Goal: Transaction & Acquisition: Purchase product/service

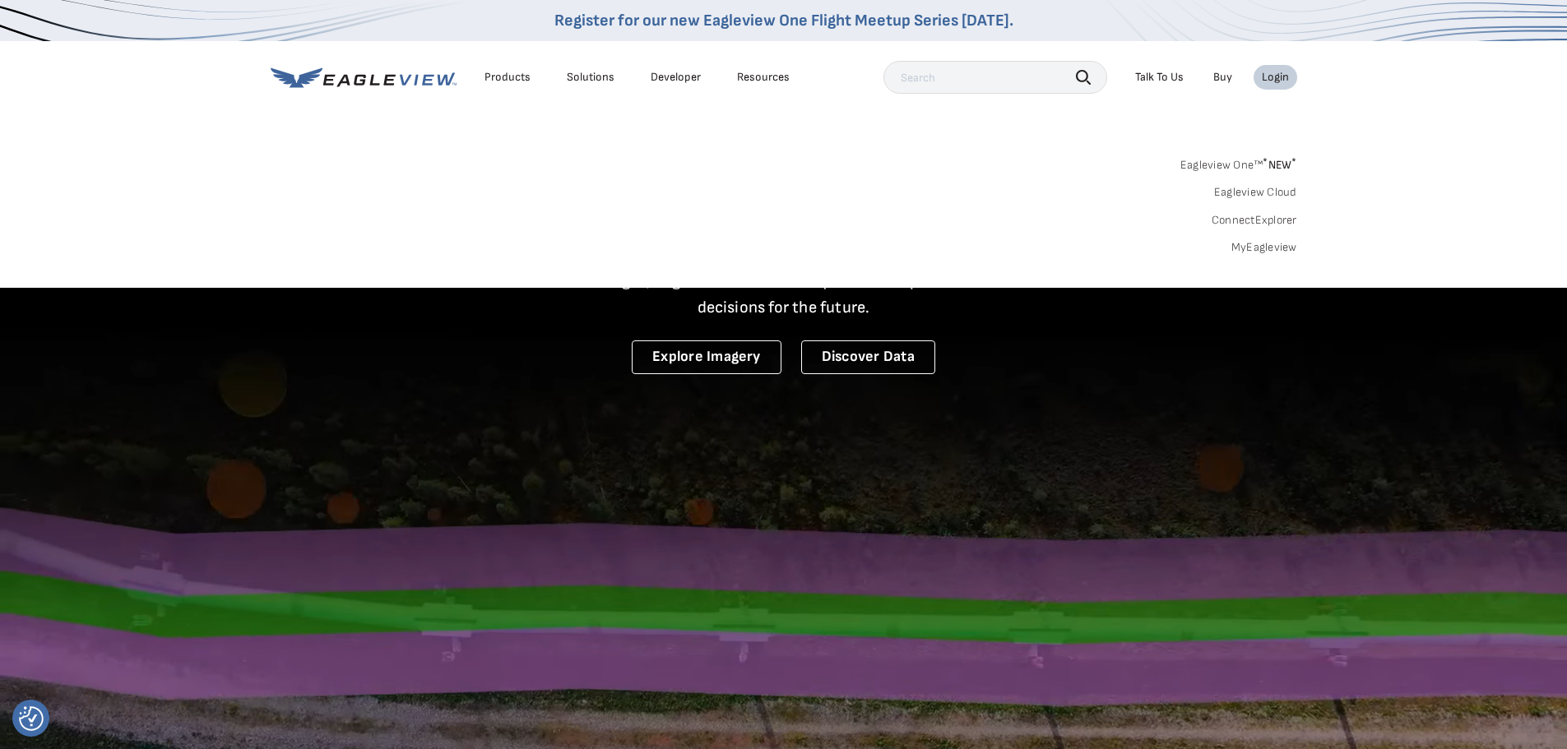
click at [1266, 250] on link "MyEagleview" at bounding box center [1265, 247] width 66 height 15
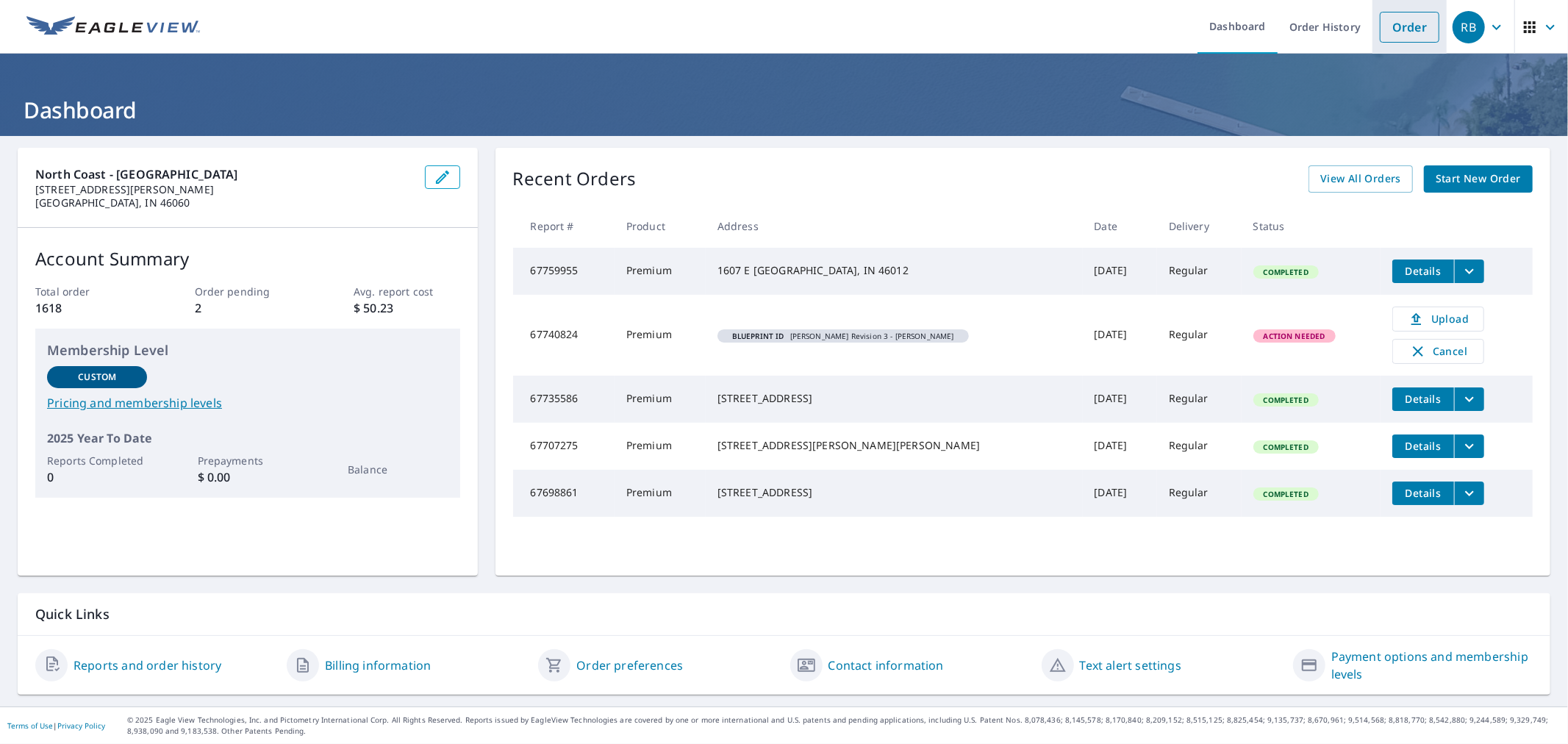
click at [1403, 32] on link "Order" at bounding box center [1409, 27] width 60 height 31
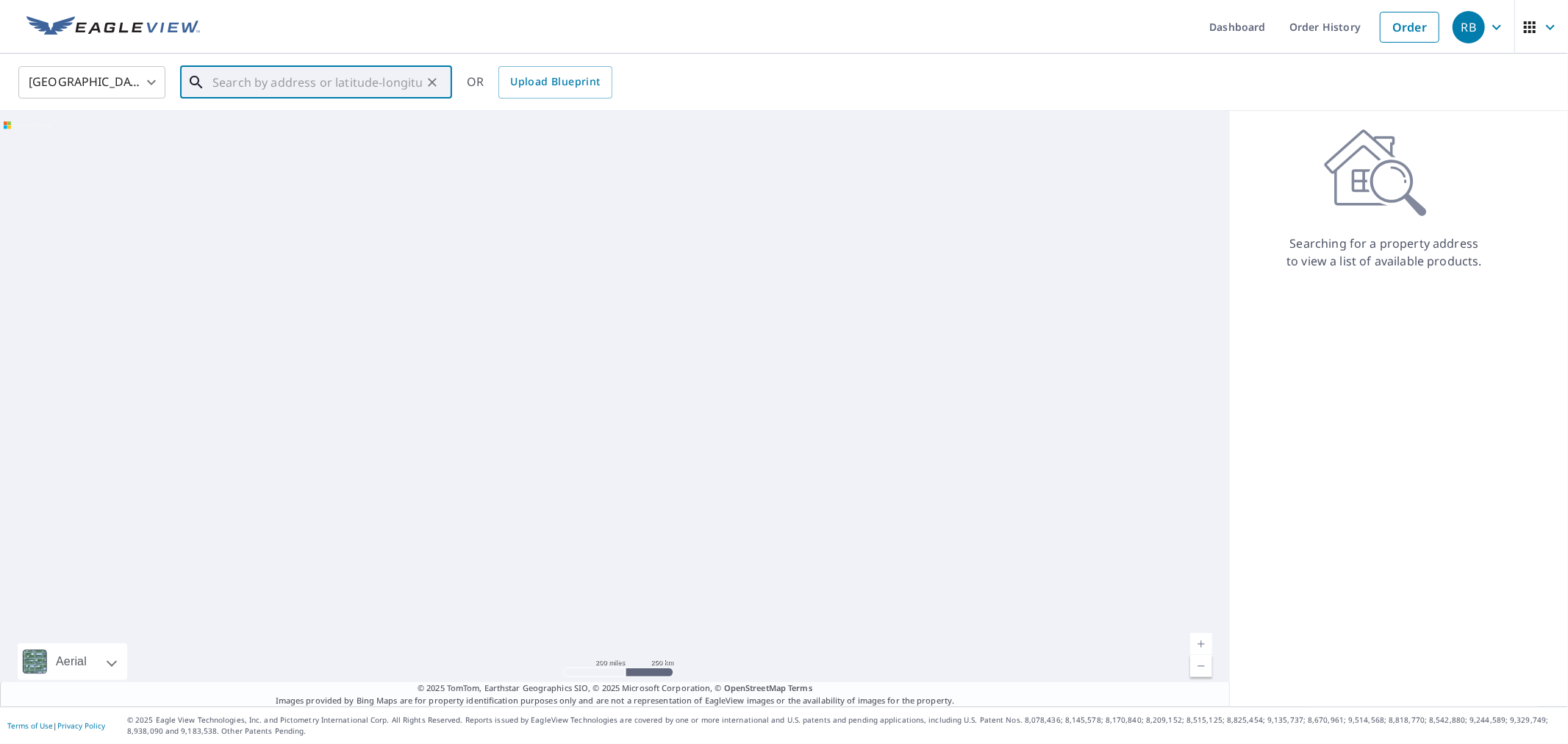
click at [288, 85] on input "text" at bounding box center [317, 82] width 209 height 41
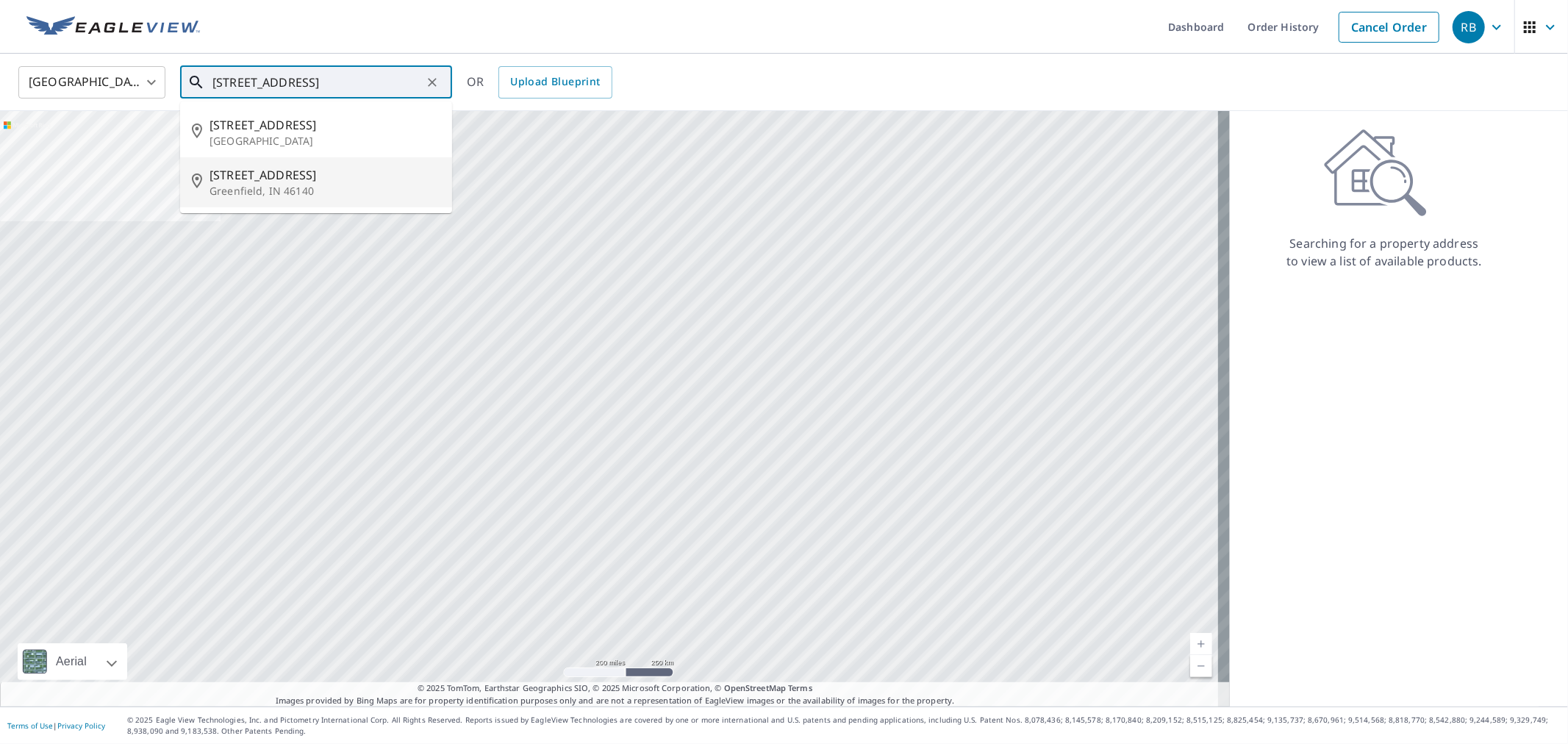
click at [299, 178] on span "1103 Raintree Dr" at bounding box center [324, 175] width 231 height 18
type input "1103 Raintree Dr Greenfield, IN 46140"
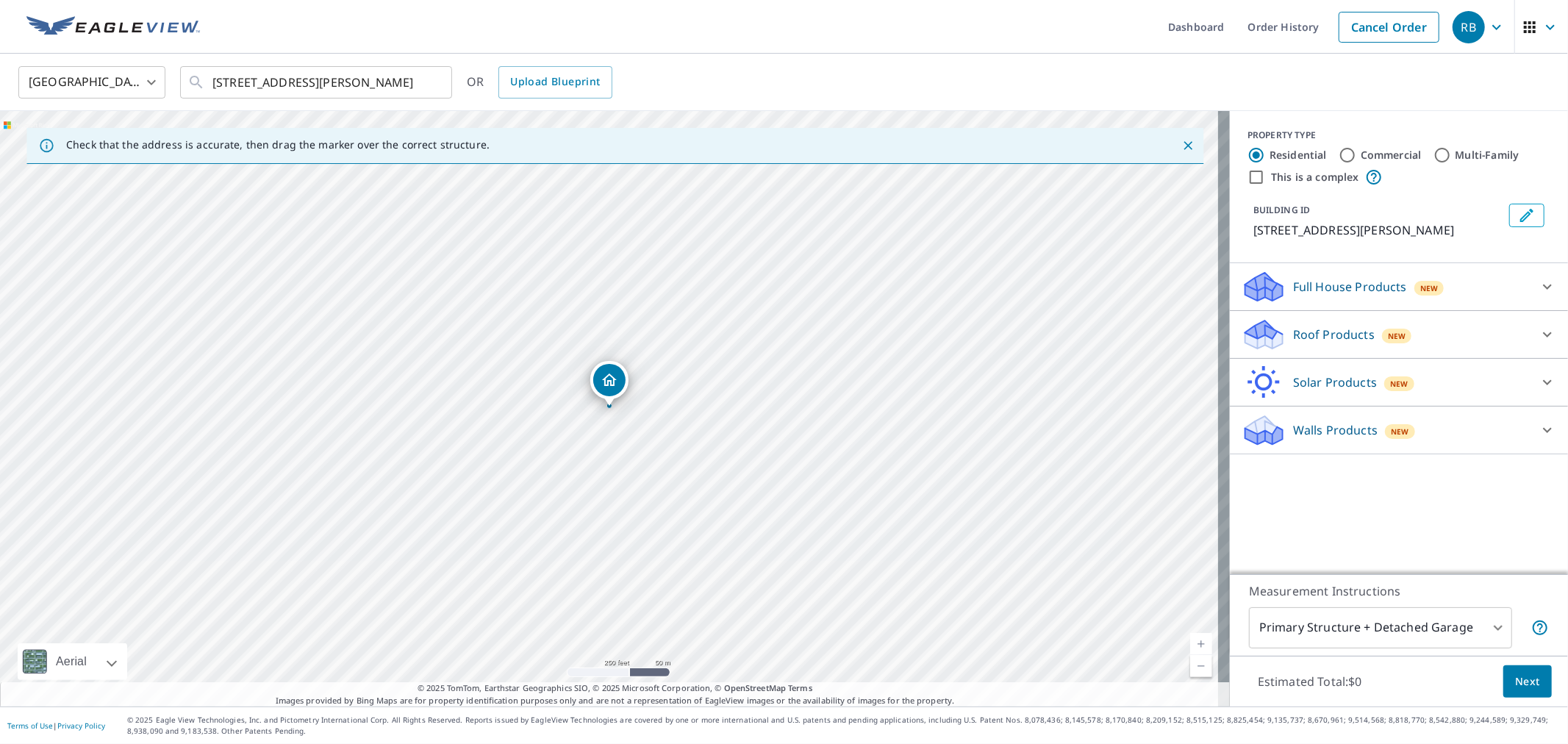
click at [1445, 335] on div "Roof Products New" at bounding box center [1386, 334] width 288 height 35
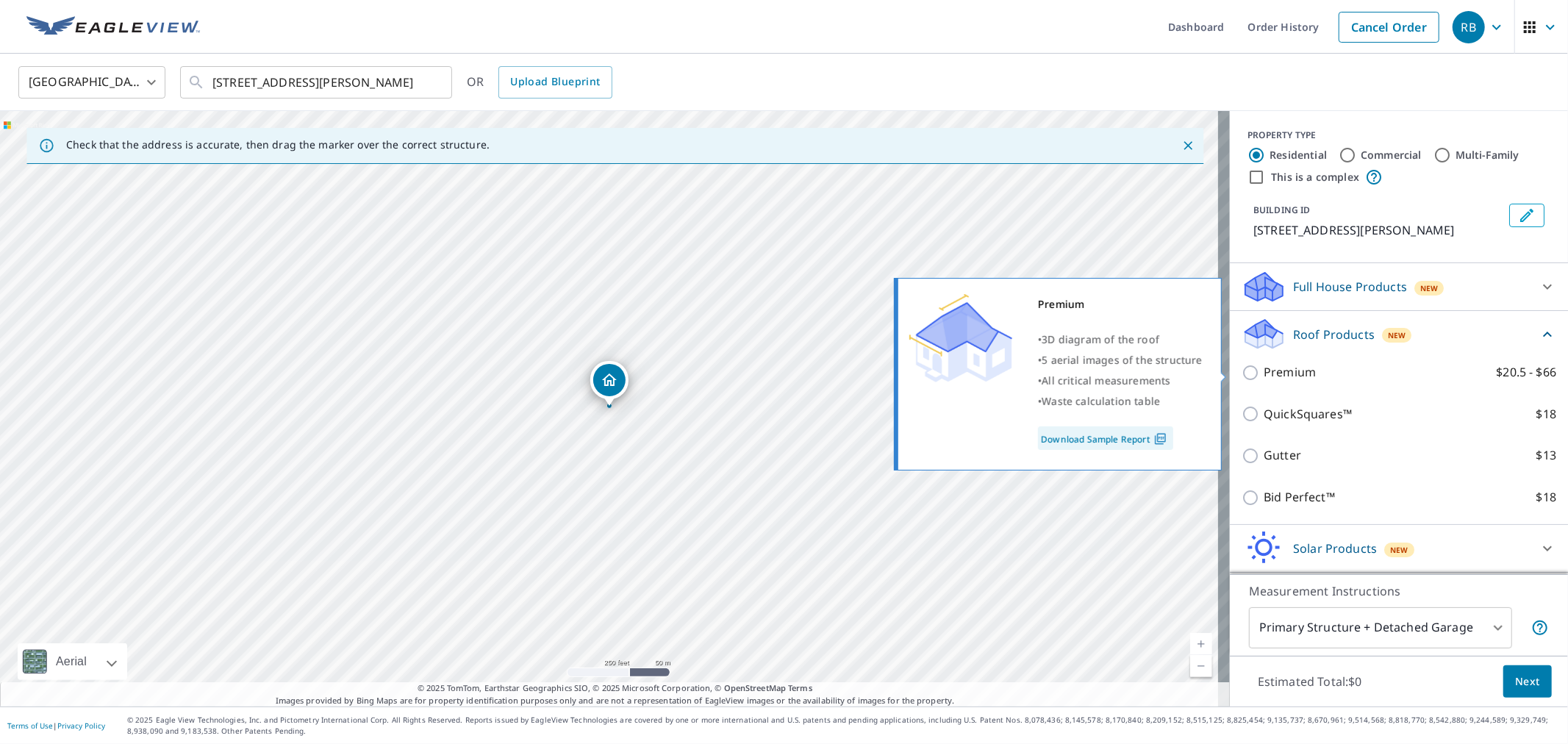
click at [1281, 375] on p "Premium" at bounding box center [1289, 372] width 52 height 19
click at [1263, 375] on input "Premium $20.5 - $66" at bounding box center [1253, 372] width 22 height 18
checkbox input "true"
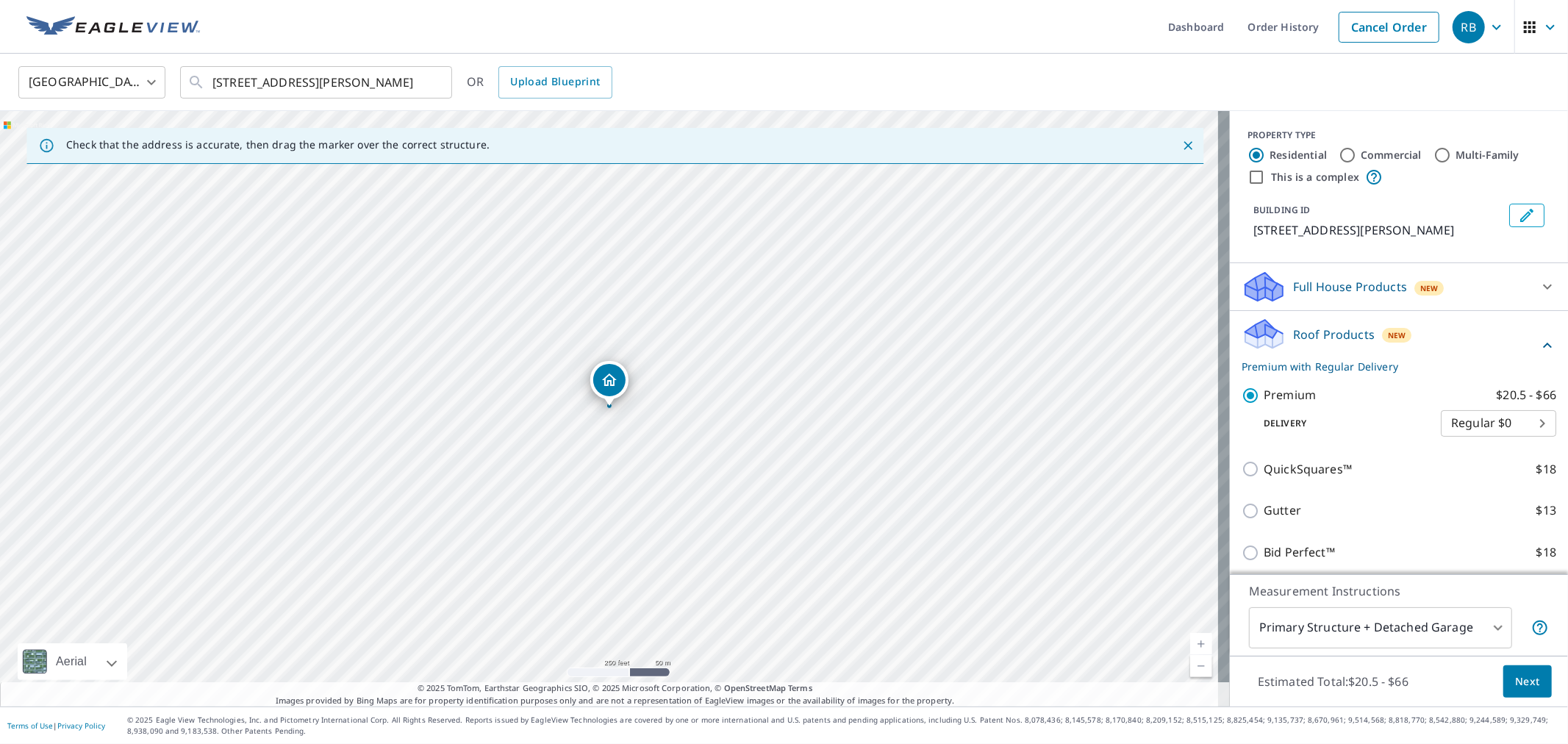
click at [1516, 683] on span "Next" at bounding box center [1528, 681] width 25 height 19
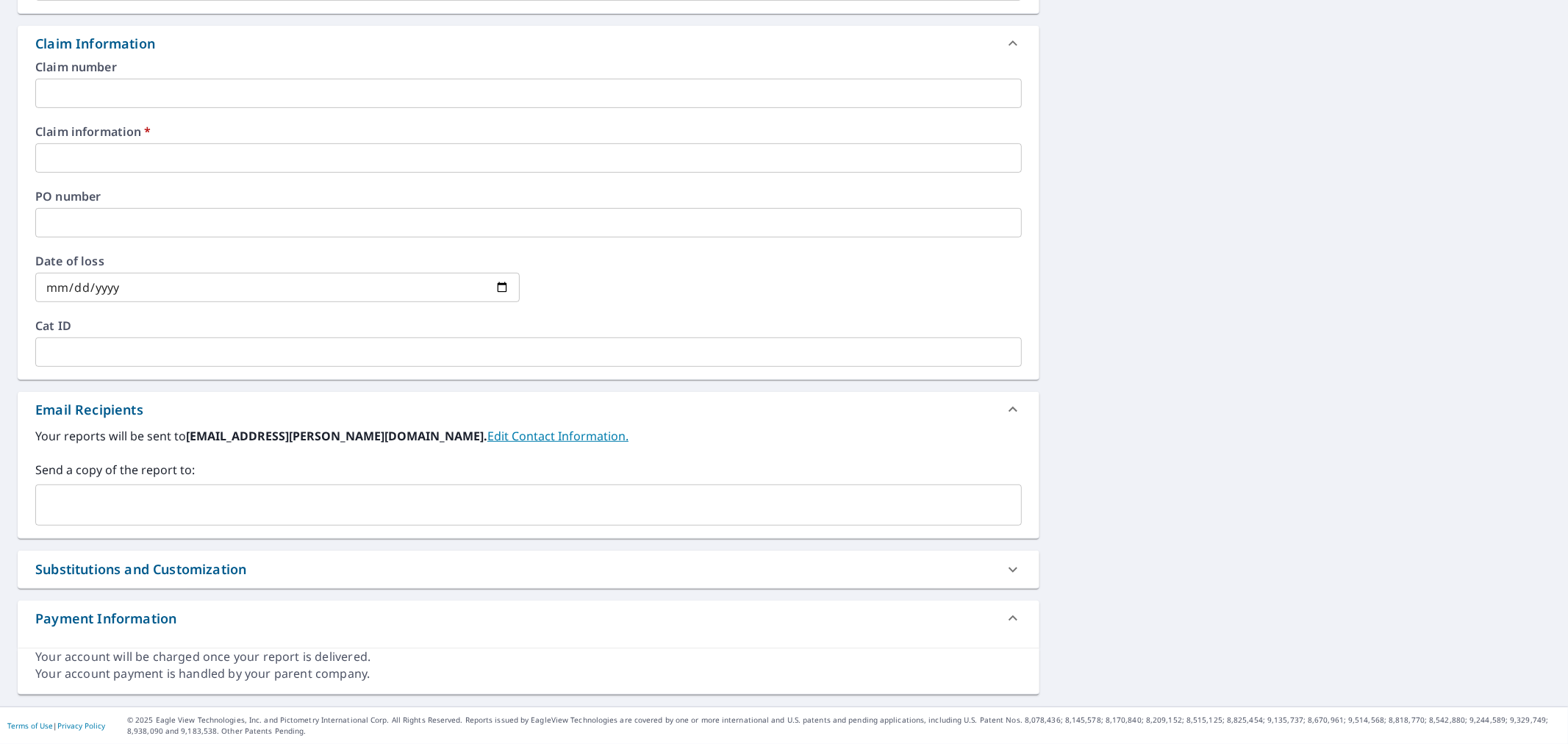
scroll to position [507, 0]
click at [103, 155] on input "text" at bounding box center [528, 157] width 986 height 29
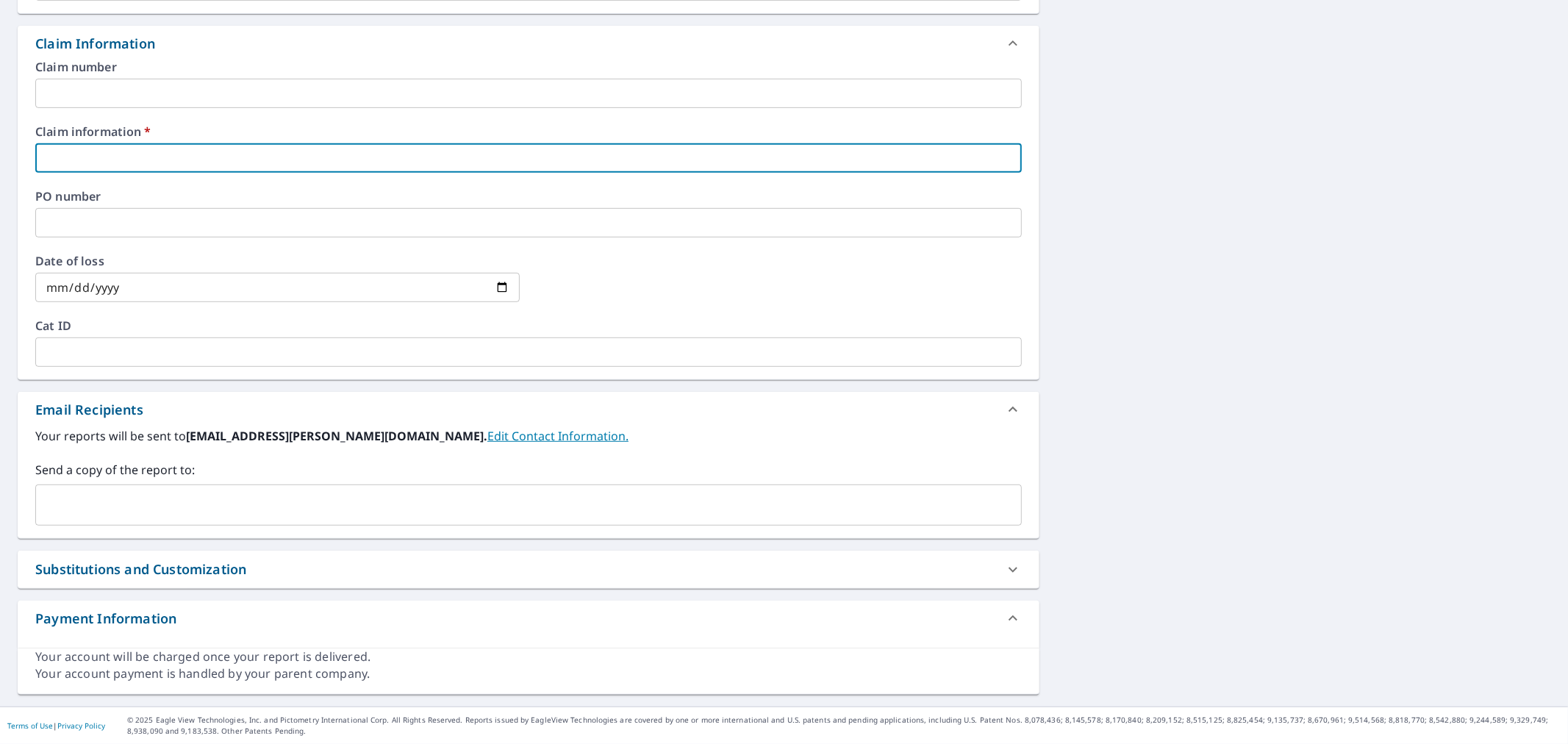
type input "n/a"
checkbox input "true"
click at [120, 513] on input "text" at bounding box center [517, 505] width 952 height 28
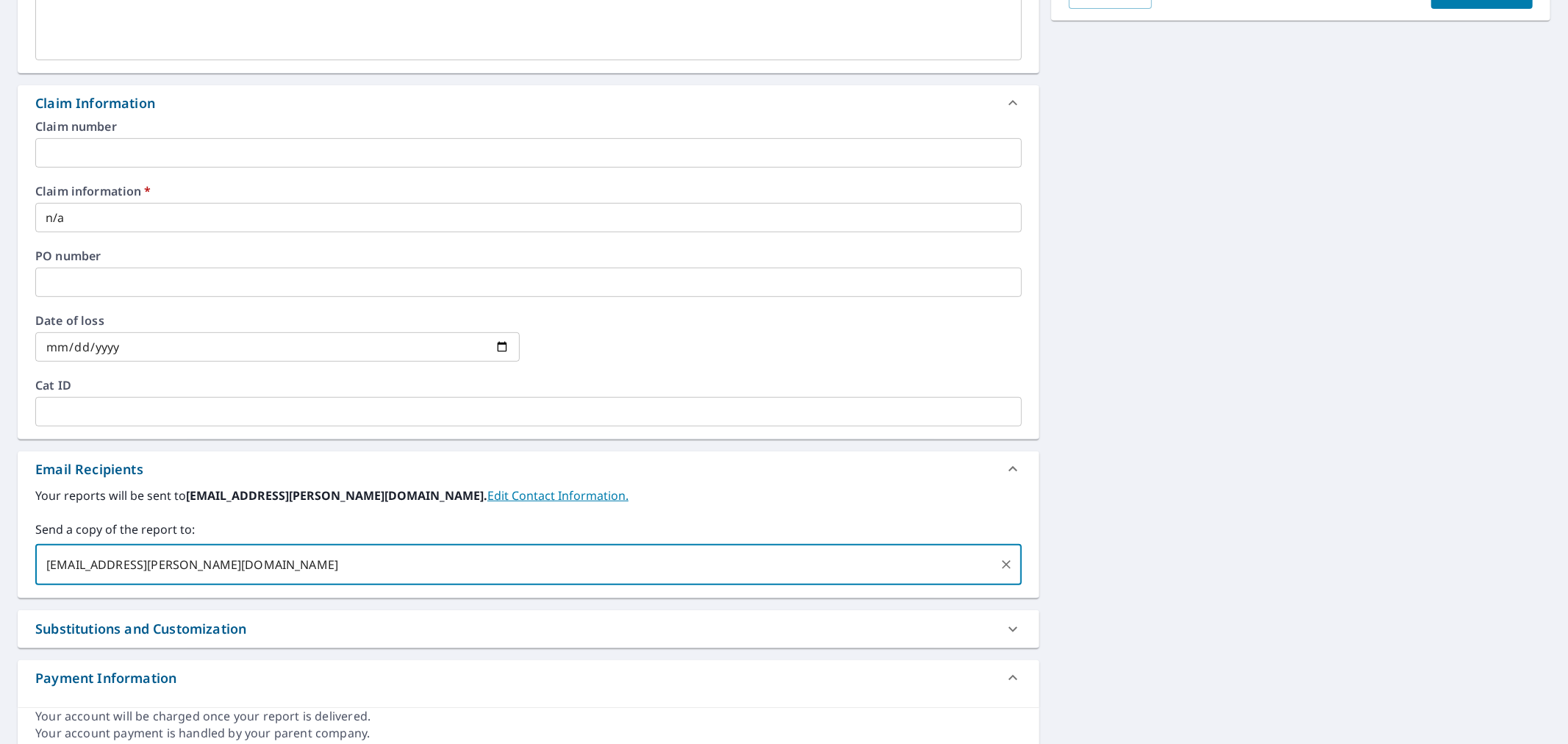
scroll to position [263, 0]
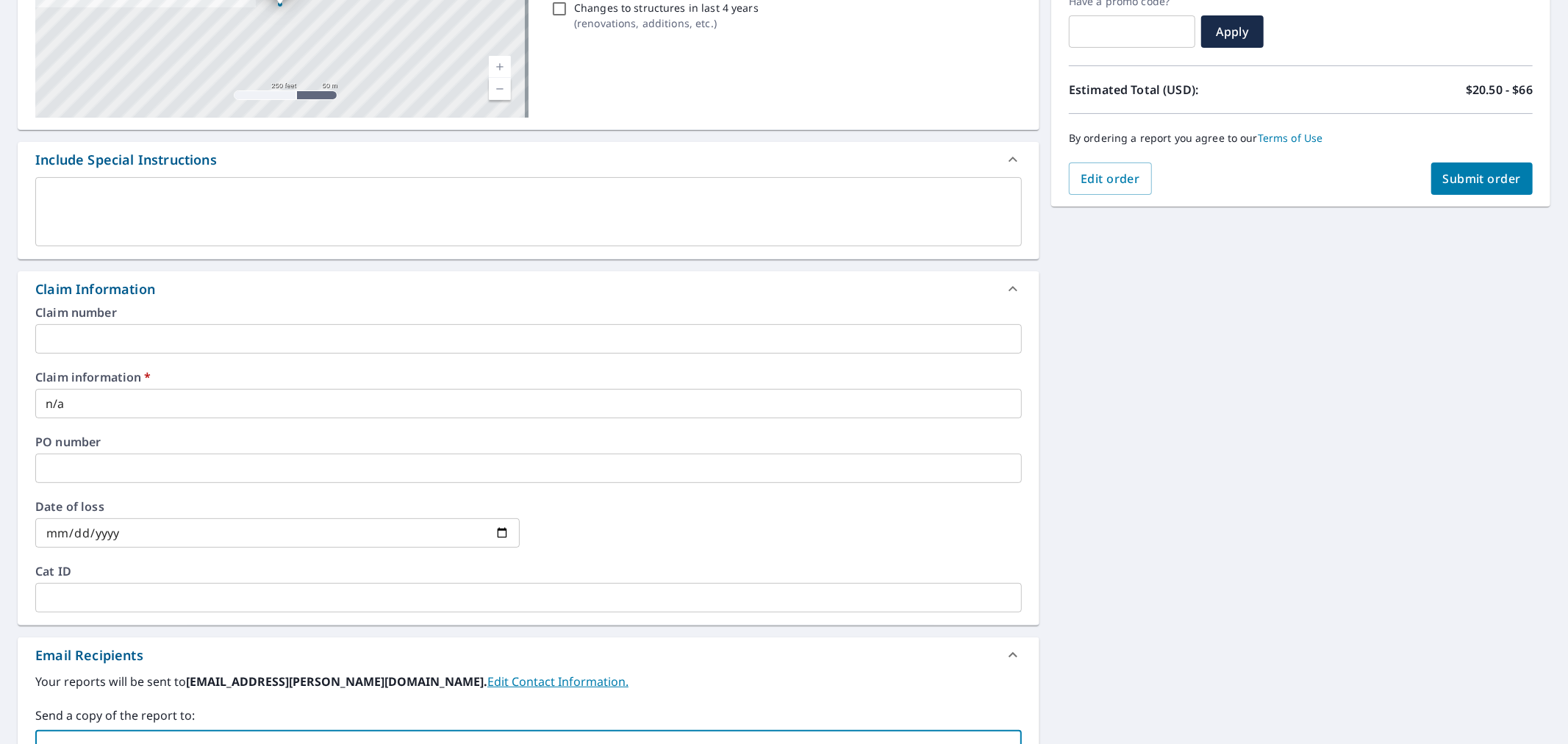
type input "drew.doyon@qxo.com"
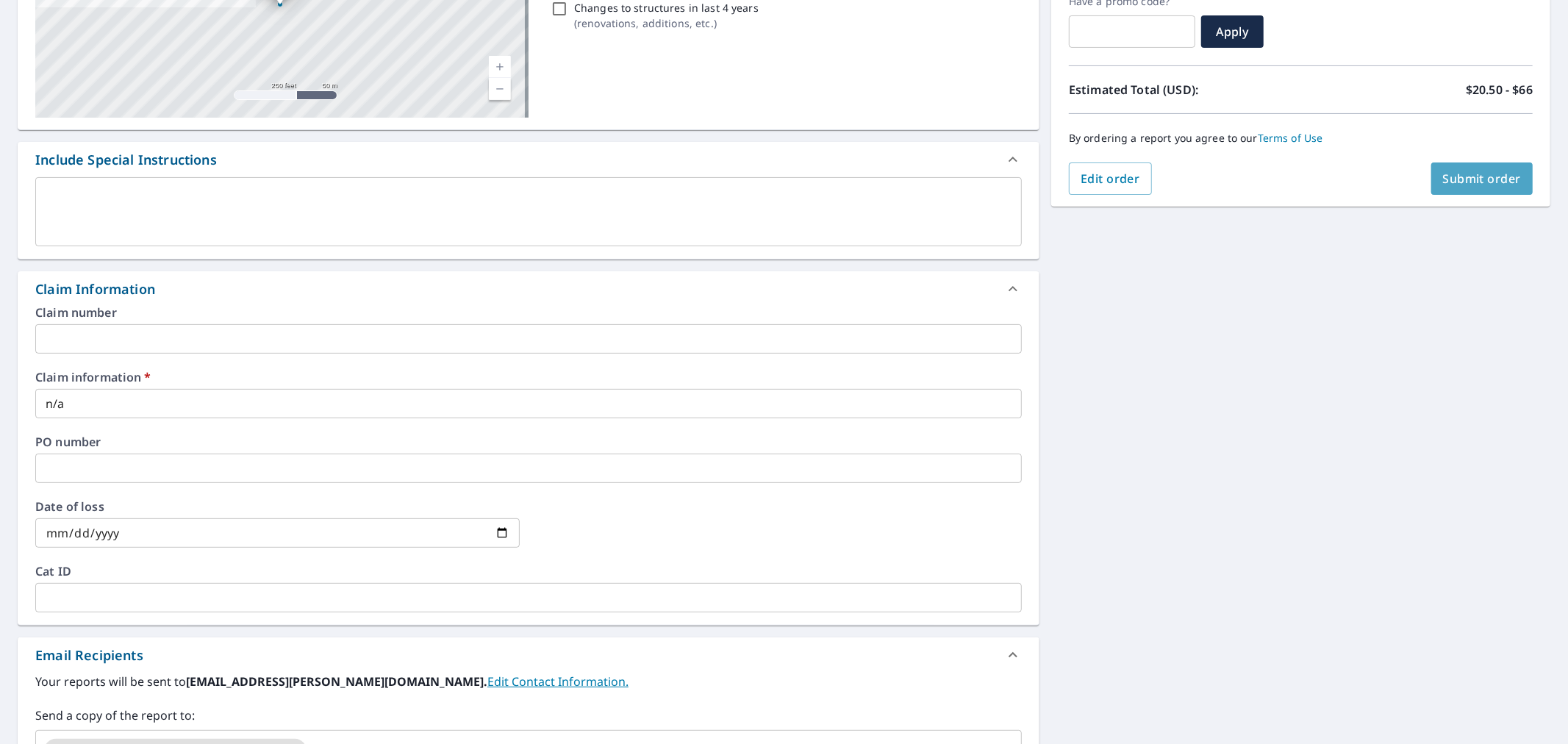
click at [1457, 173] on span "Submit order" at bounding box center [1482, 179] width 79 height 16
checkbox input "true"
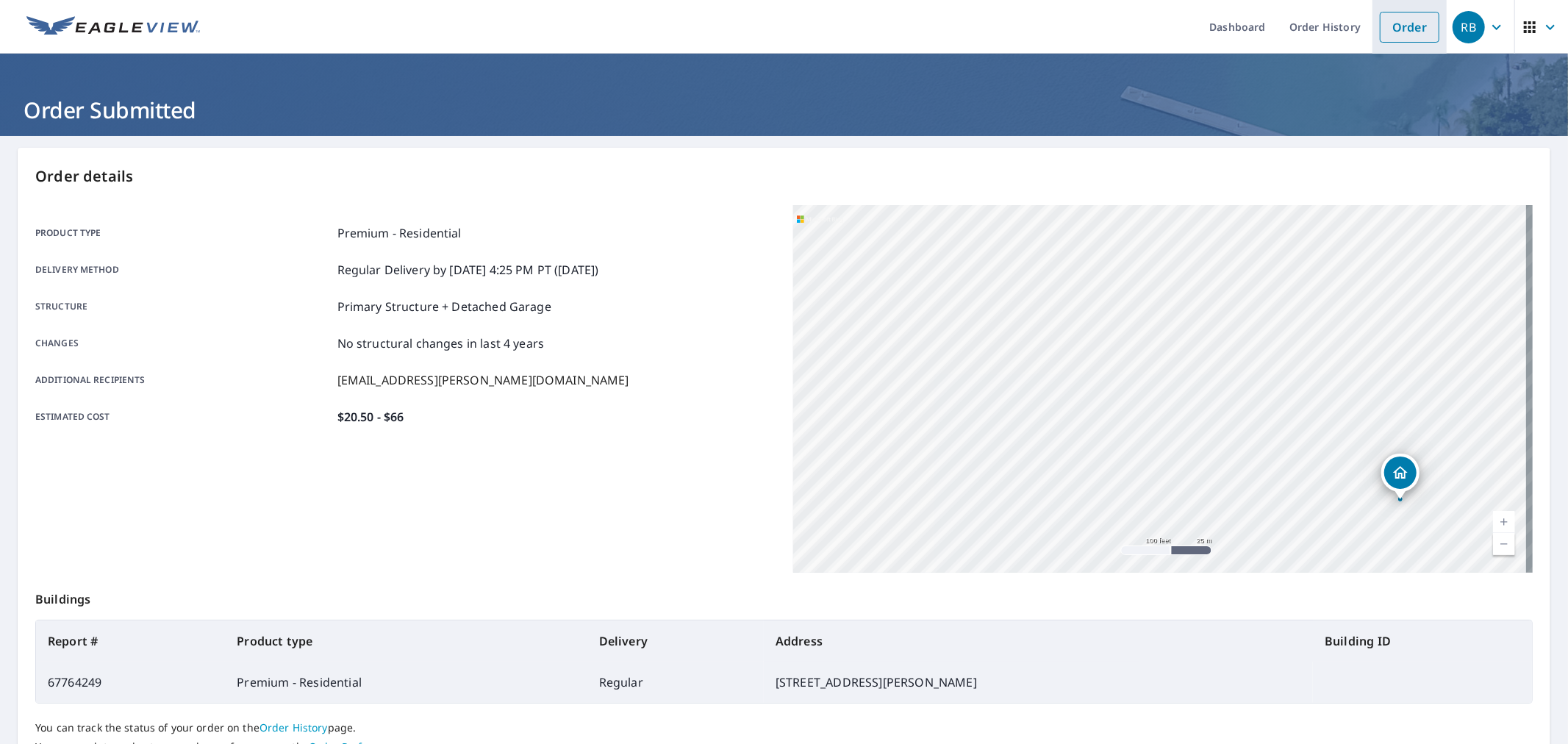
click at [1399, 29] on link "Order" at bounding box center [1409, 27] width 60 height 31
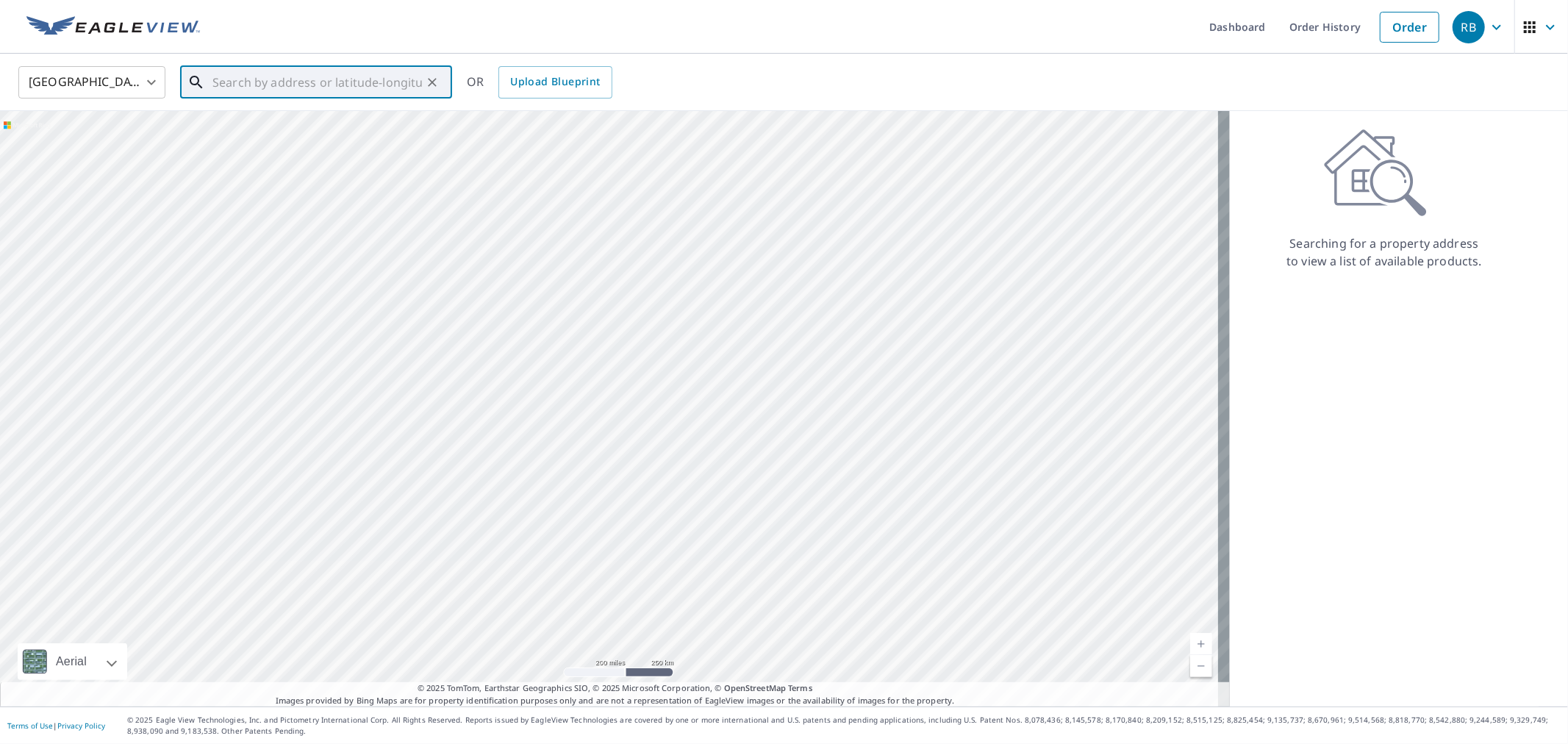
click at [325, 74] on input "text" at bounding box center [317, 82] width 209 height 41
click at [232, 130] on span "5907 E Dayhuff Rd" at bounding box center [324, 125] width 231 height 18
type input "5907 E Dayhuff Rd Mooresville, IN 46158"
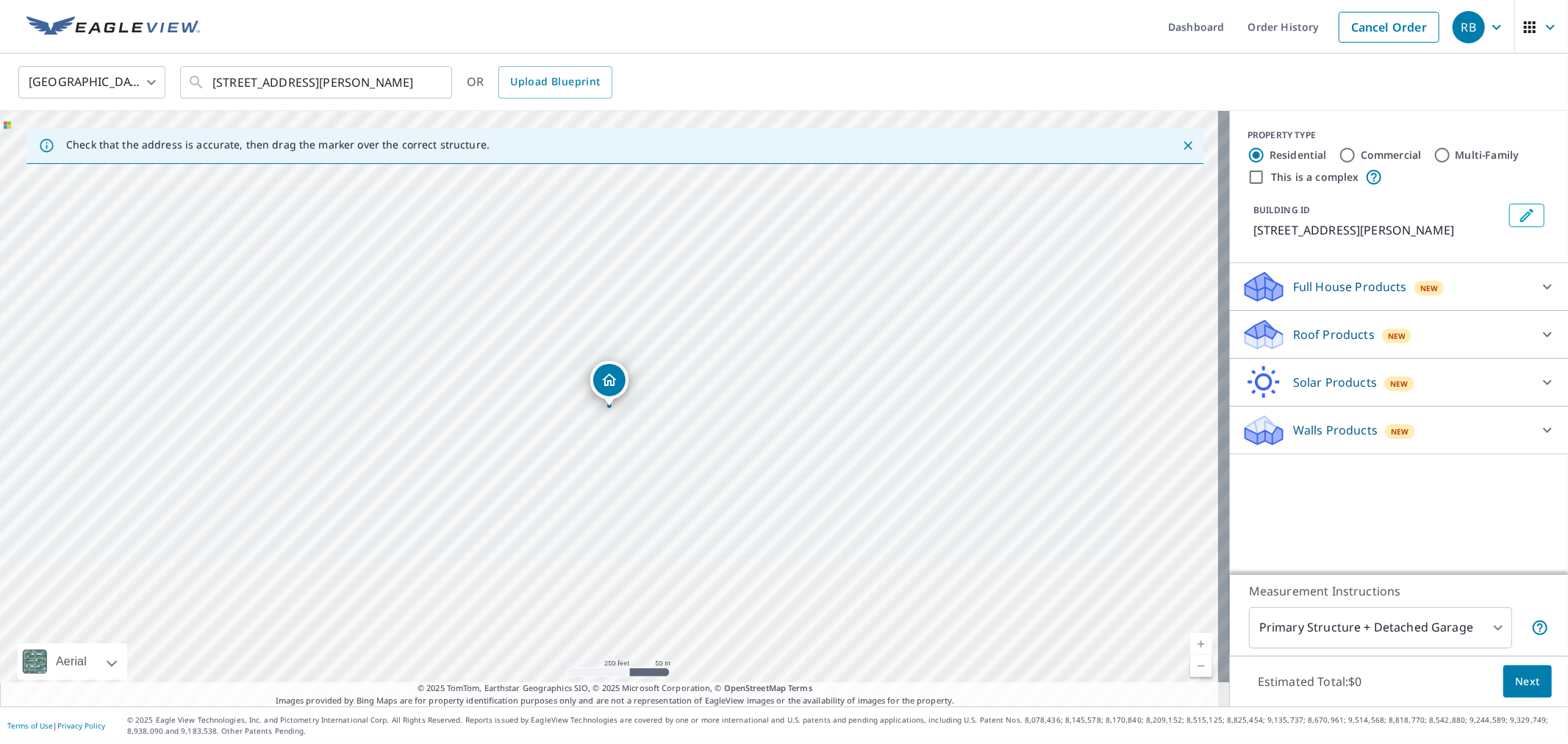
click at [1473, 335] on div "Roof Products New" at bounding box center [1386, 334] width 288 height 35
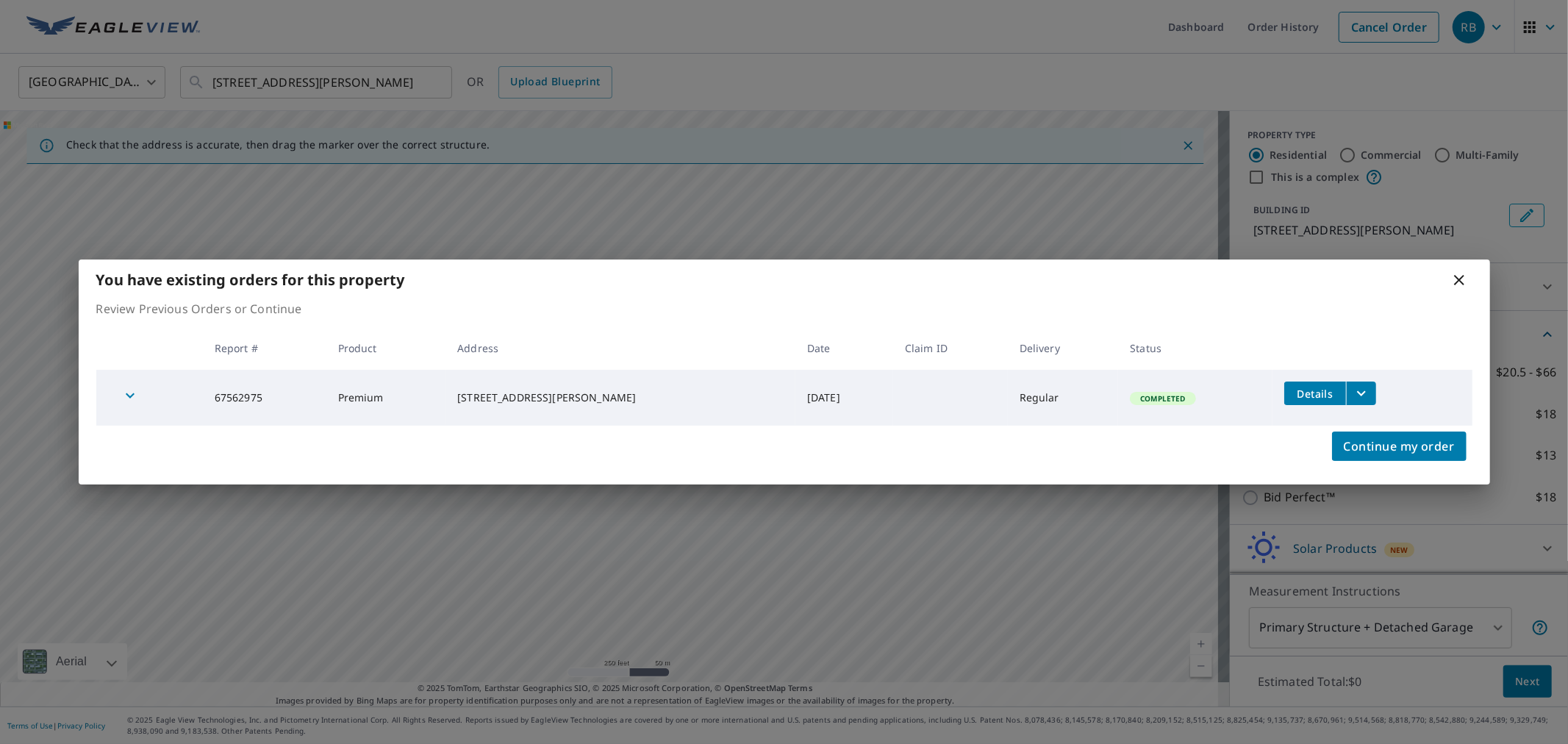
click at [1303, 375] on td "Details" at bounding box center [1371, 393] width 199 height 47
click at [1353, 395] on icon "filesDropdownBtn-67562975" at bounding box center [1362, 393] width 18 height 18
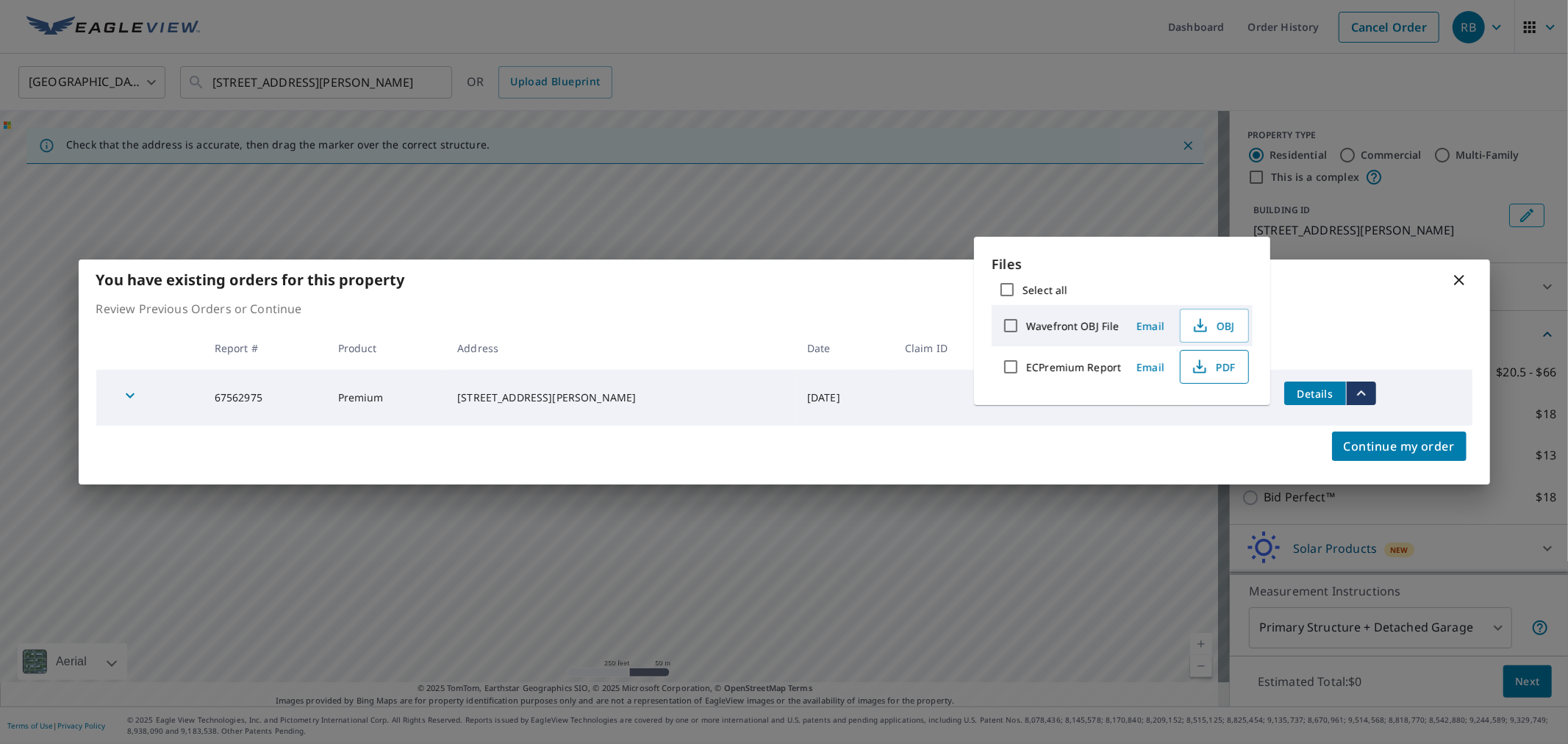
click at [1202, 364] on icon "button" at bounding box center [1200, 367] width 18 height 18
click at [1203, 363] on icon "button" at bounding box center [1200, 367] width 18 height 18
click at [1458, 277] on icon at bounding box center [1459, 280] width 18 height 18
